Goal: Information Seeking & Learning: Learn about a topic

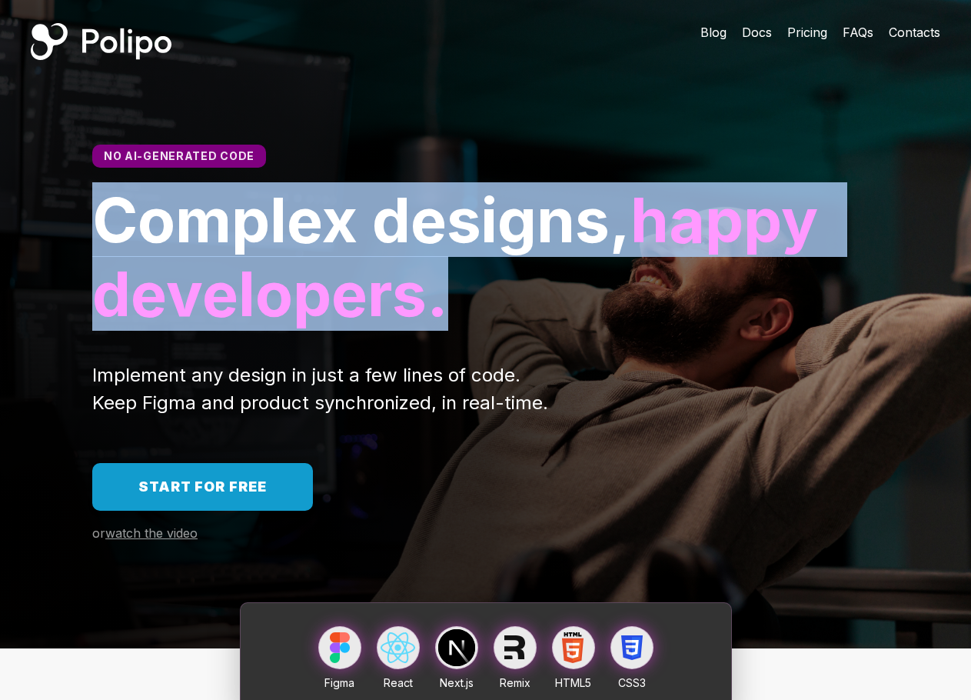
drag, startPoint x: 114, startPoint y: 246, endPoint x: 681, endPoint y: 324, distance: 572.6
click at [680, 324] on h1 "Complex designs, happy developers." at bounding box center [485, 257] width 786 height 148
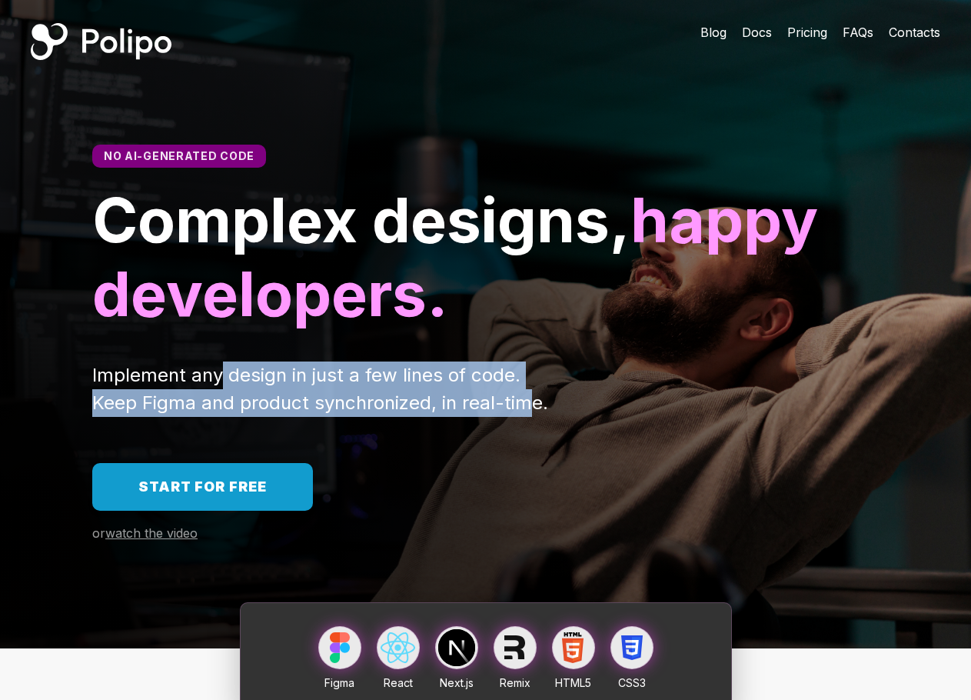
drag, startPoint x: 529, startPoint y: 410, endPoint x: 219, endPoint y: 358, distance: 314.2
click at [219, 358] on div "No AI-generated code Complex designs, happy developers. Implement any design in…" at bounding box center [485, 281] width 971 height 272
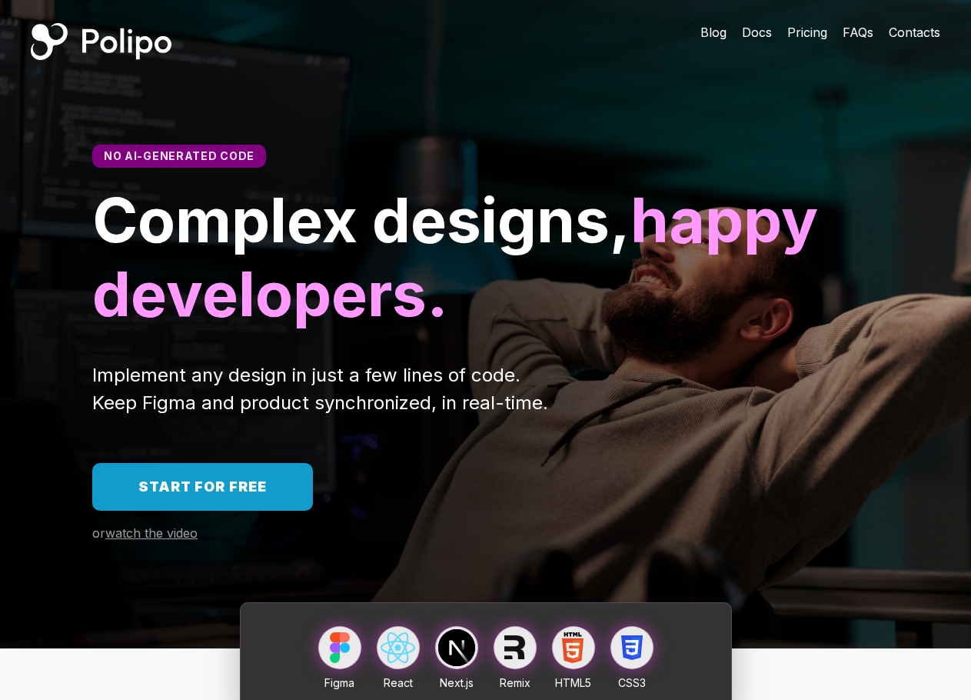
drag, startPoint x: 109, startPoint y: 376, endPoint x: 89, endPoint y: 371, distance: 20.5
click at [105, 375] on span "Implement any design in just a few lines of code. Keep Figma and product synchr…" at bounding box center [320, 389] width 456 height 50
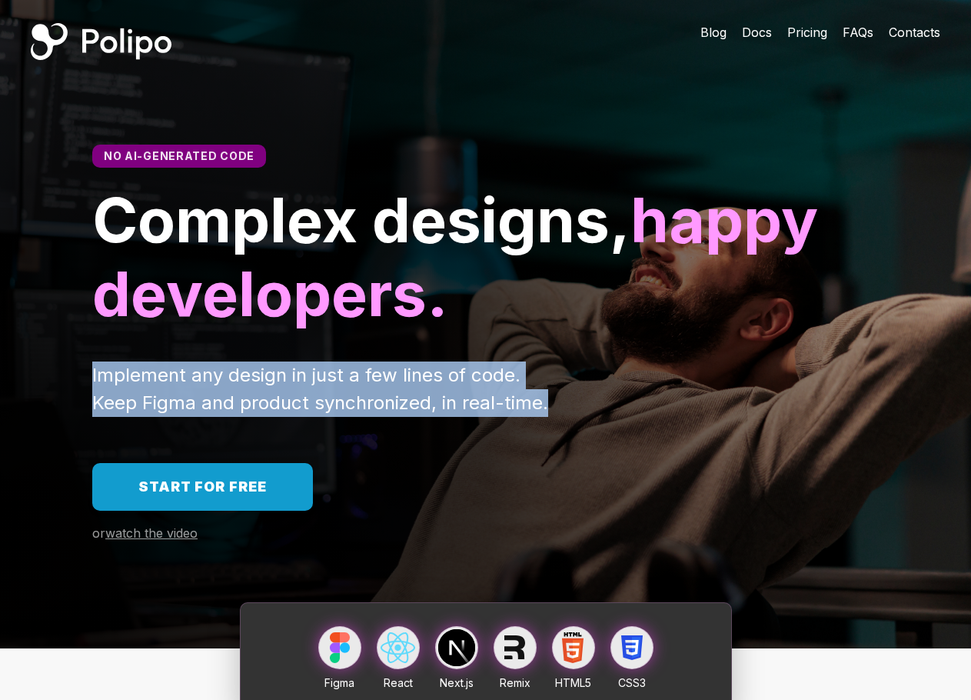
drag, startPoint x: 85, startPoint y: 370, endPoint x: 597, endPoint y: 406, distance: 513.2
click at [597, 406] on div "Implement any design in just a few lines of code. Keep Figma and product synchr…" at bounding box center [485, 388] width 971 height 55
click at [191, 483] on span "Start for free" at bounding box center [202, 486] width 128 height 16
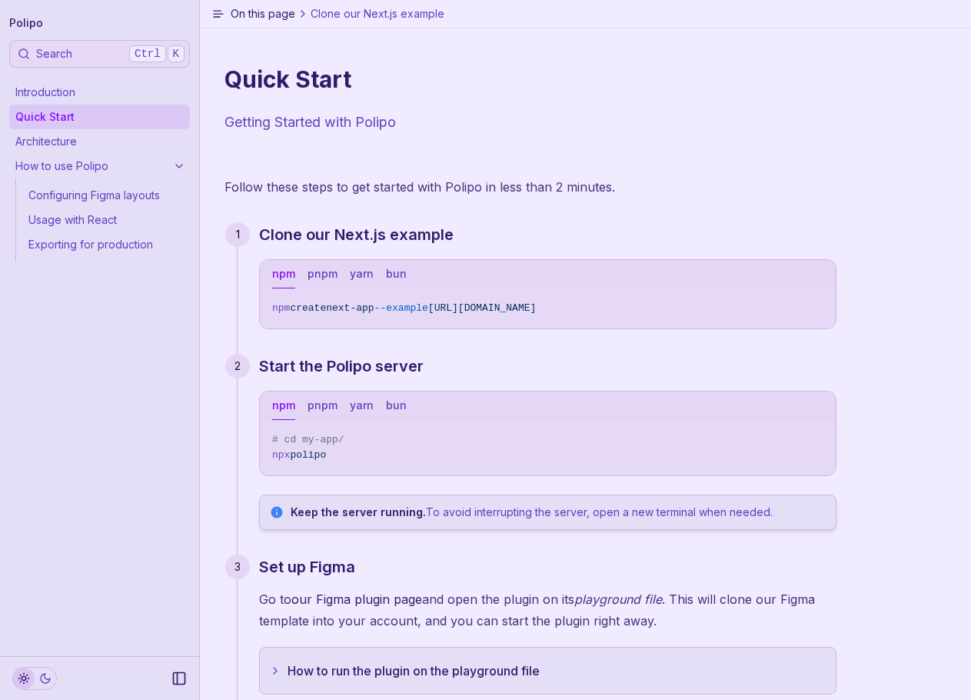
click at [68, 221] on link "Usage with React" at bounding box center [106, 220] width 168 height 25
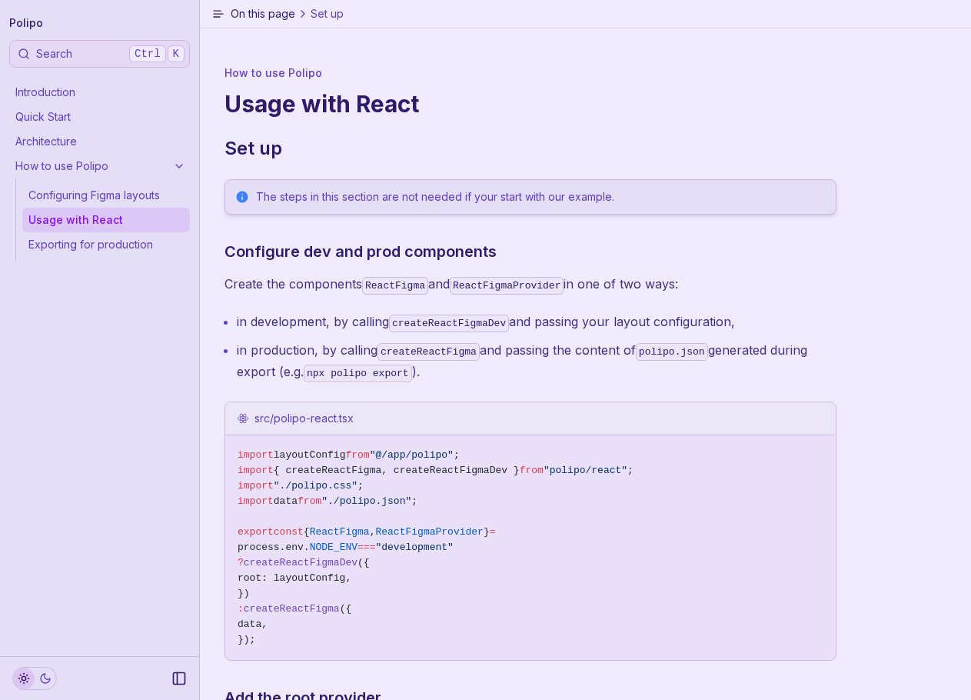
click at [56, 196] on link "Configuring Figma layouts" at bounding box center [106, 195] width 168 height 25
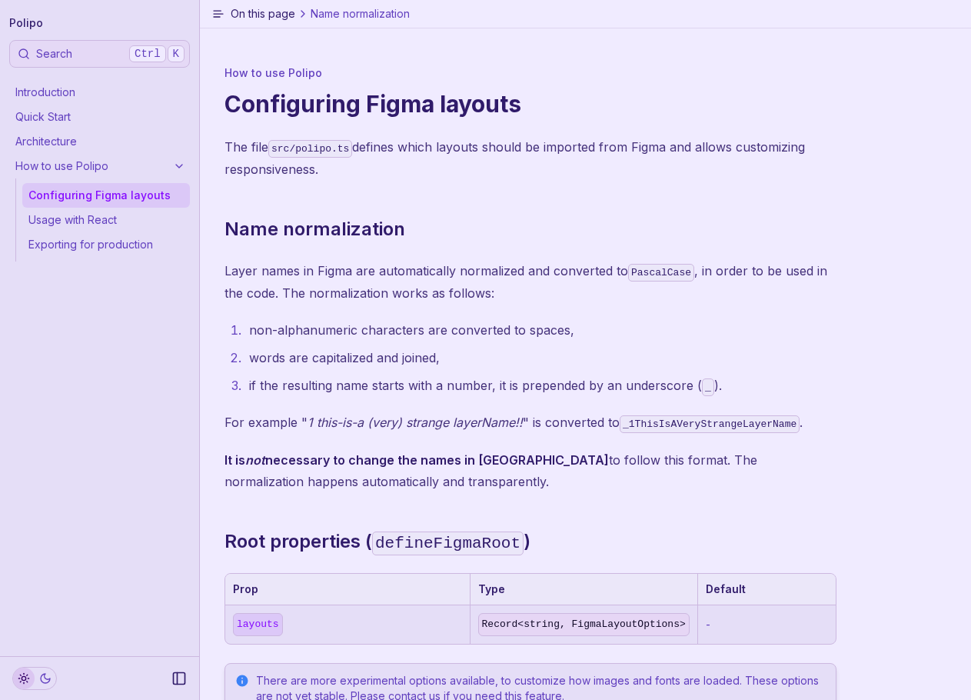
drag, startPoint x: 38, startPoint y: 165, endPoint x: 35, endPoint y: 140, distance: 24.8
click at [38, 163] on link "How to use Polipo" at bounding box center [99, 166] width 181 height 25
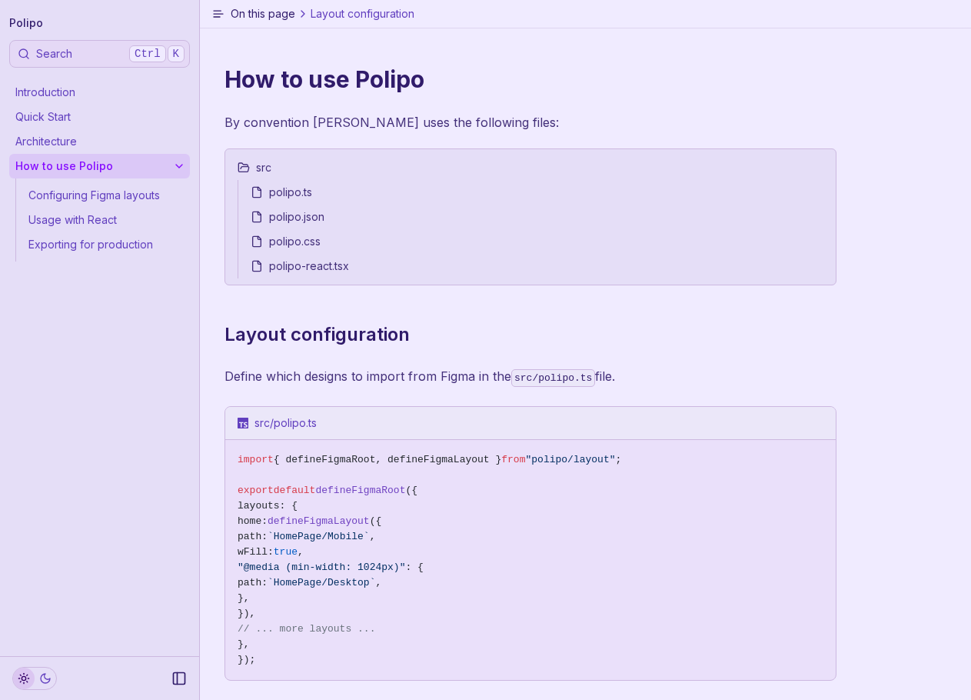
click at [35, 133] on link "Architecture" at bounding box center [99, 141] width 181 height 25
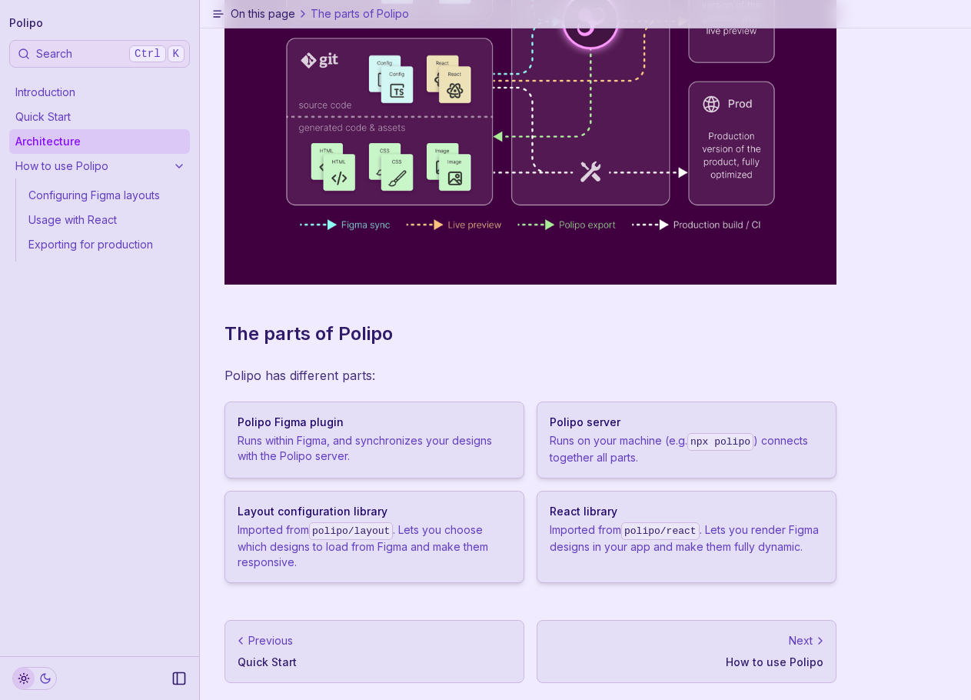
scroll to position [178, 0]
